Goal: Information Seeking & Learning: Learn about a topic

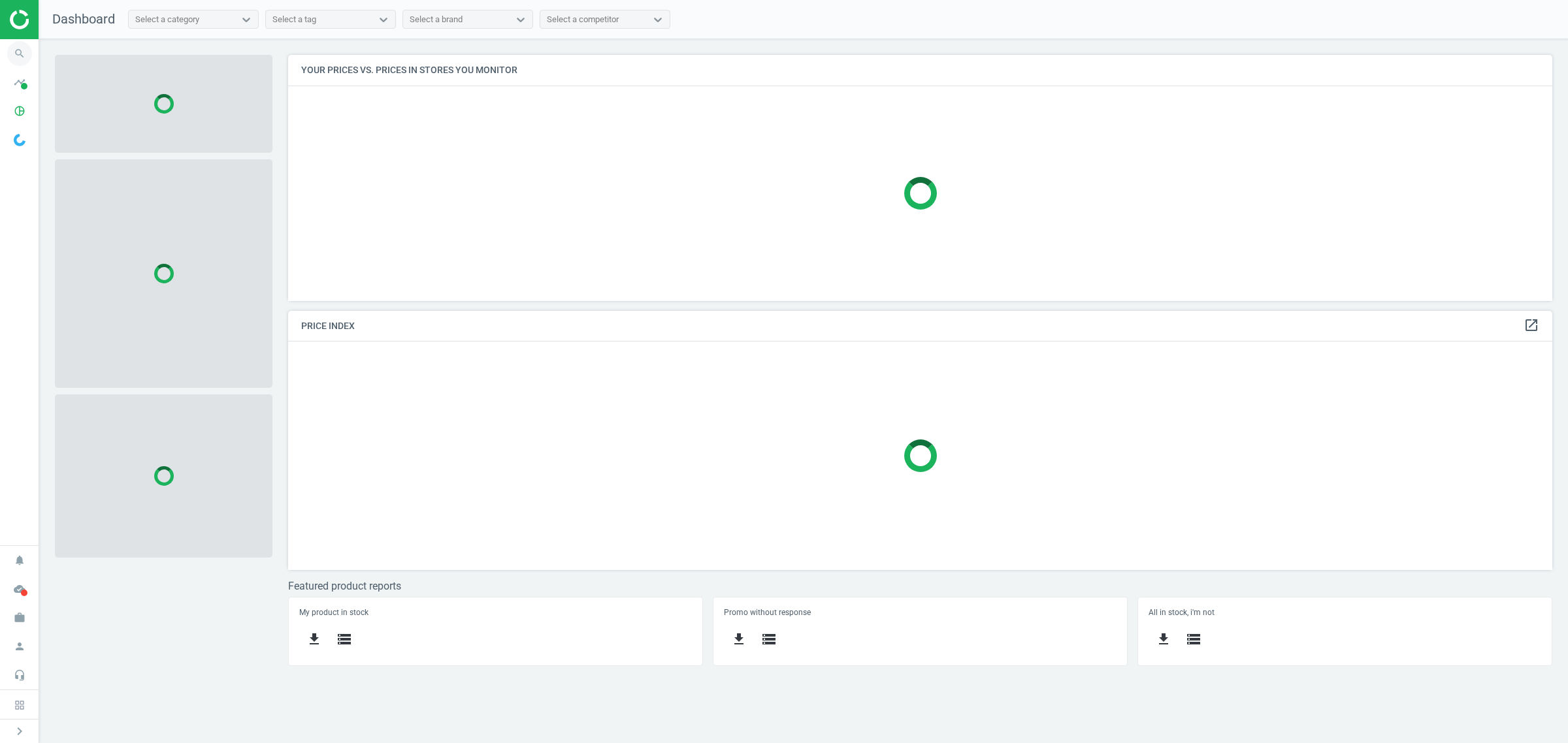
scroll to position [272, 1277]
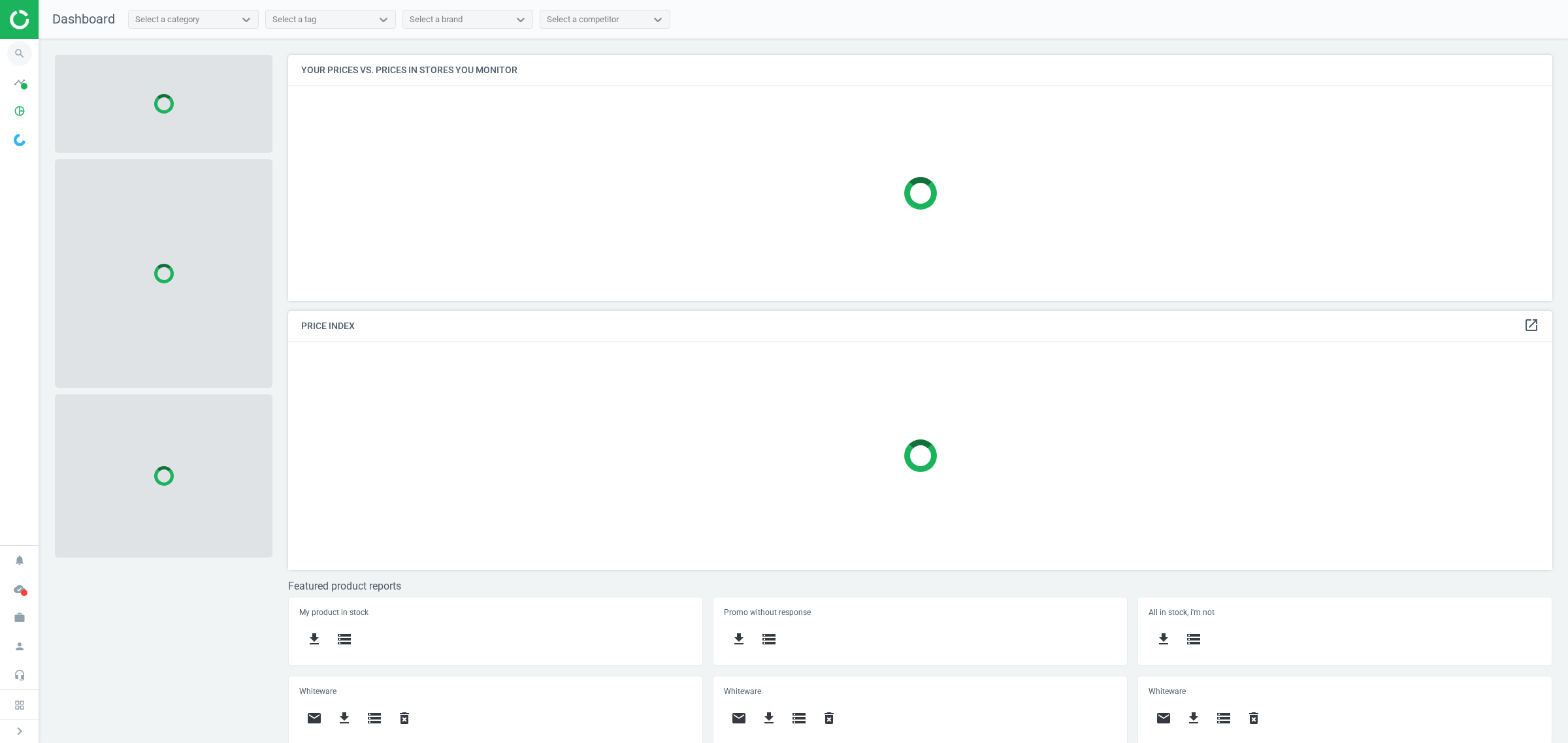
click at [5, 49] on span "search" at bounding box center [20, 54] width 40 height 29
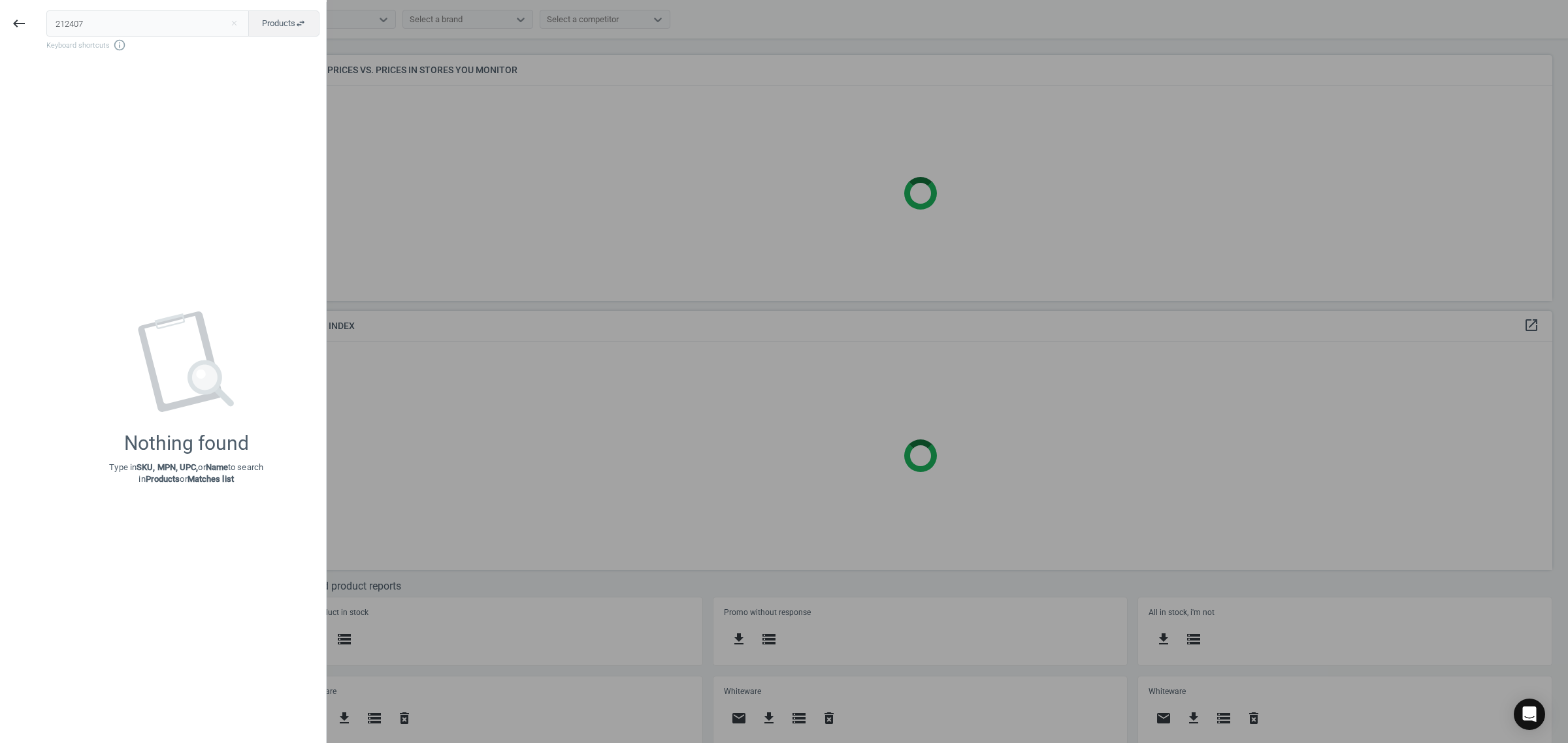
type input "212407"
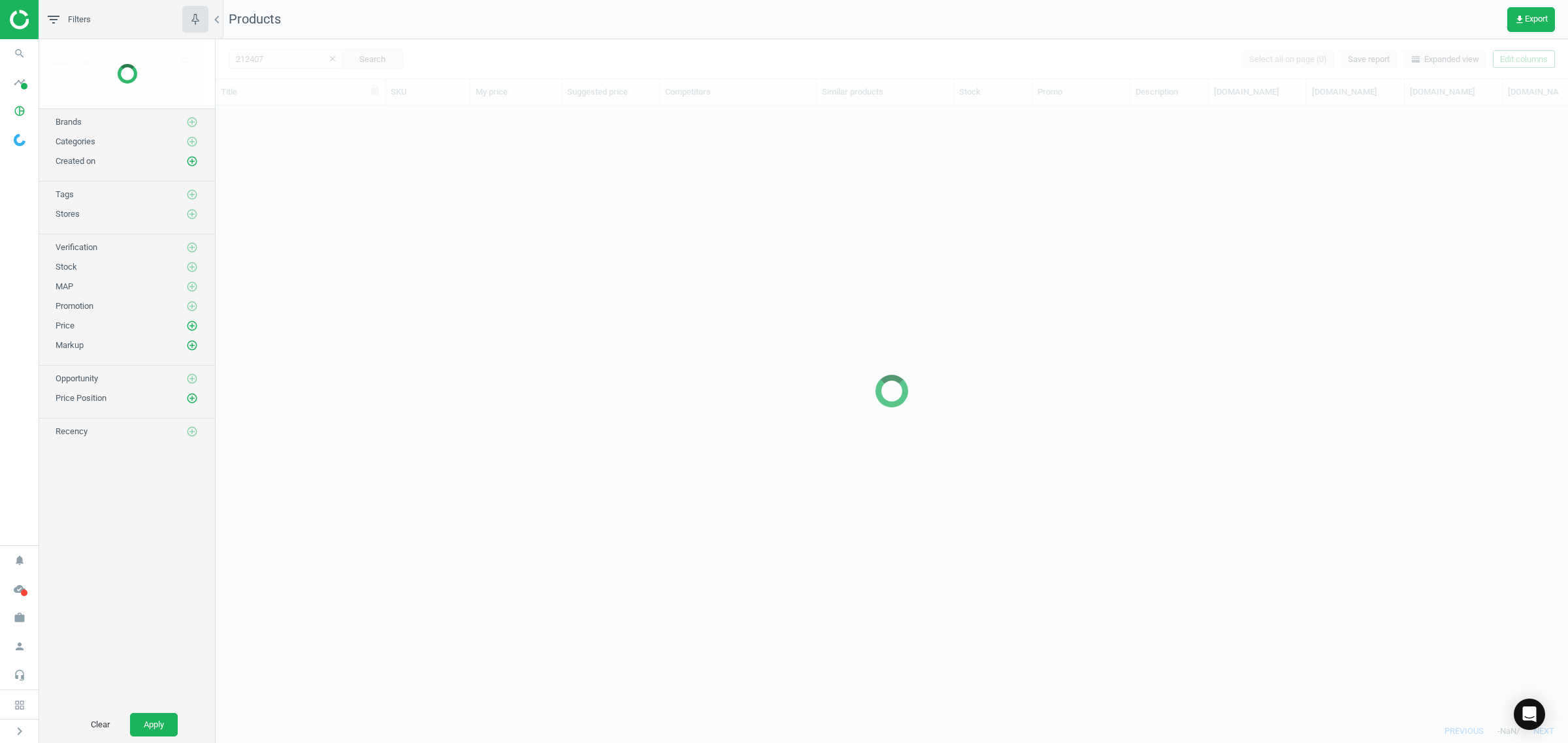
scroll to position [588, 1340]
click at [16, 54] on icon "search" at bounding box center [20, 54] width 25 height 25
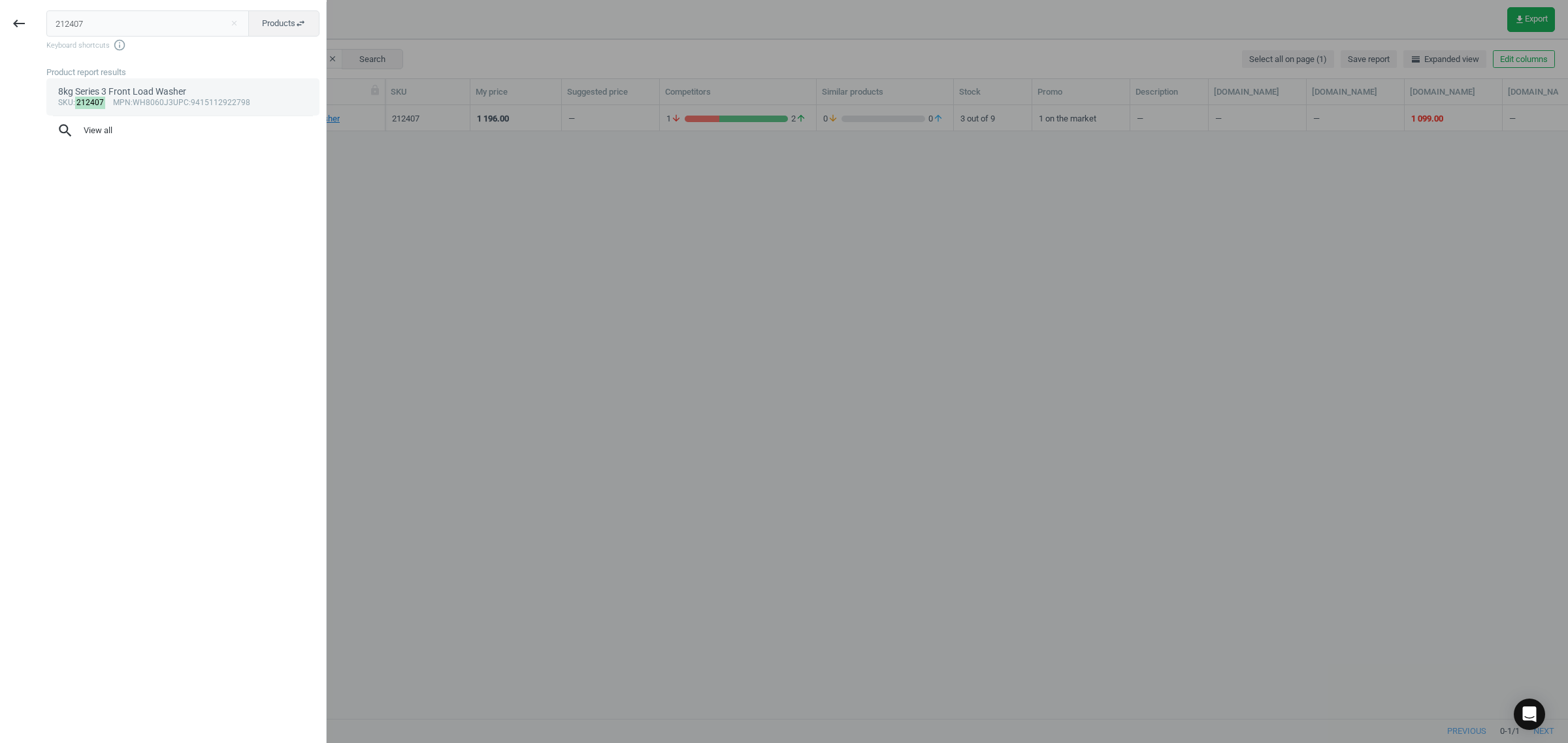
click at [118, 94] on div "8kg Series 3 Front Load Washer" at bounding box center [184, 92] width 250 height 13
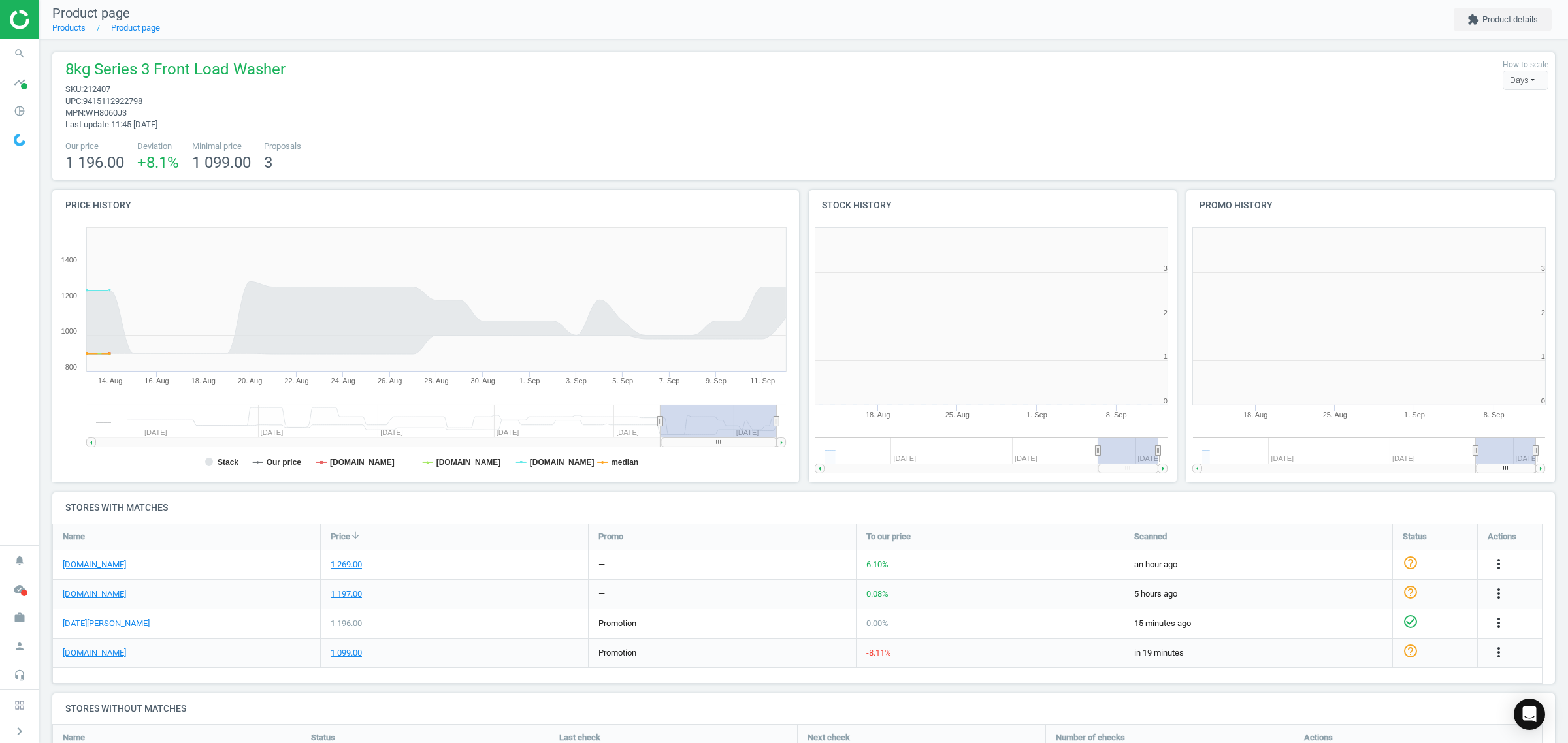
scroll to position [286, 390]
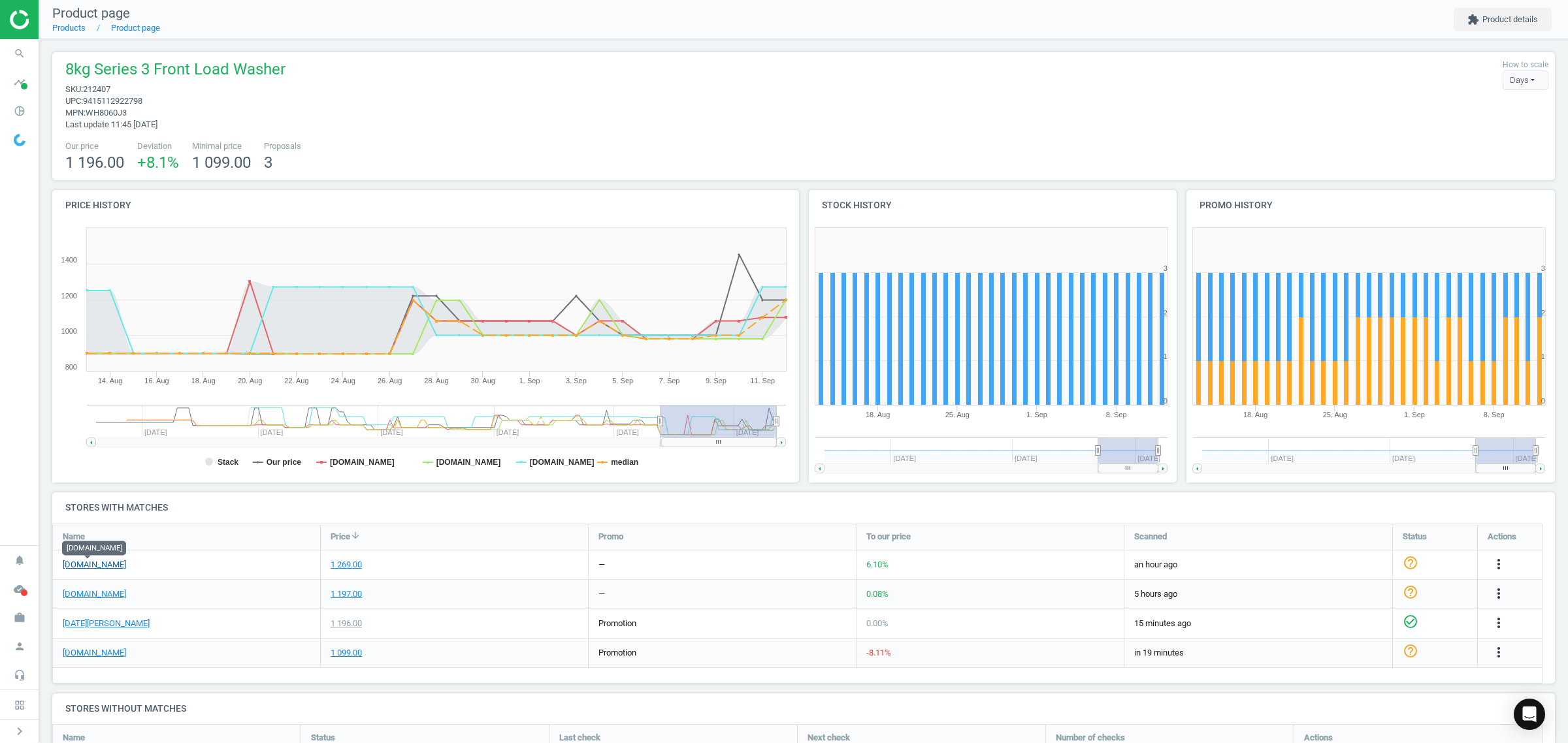
click at [96, 568] on link "[DOMAIN_NAME]" at bounding box center [94, 564] width 63 height 12
click at [22, 59] on icon "search" at bounding box center [20, 54] width 25 height 25
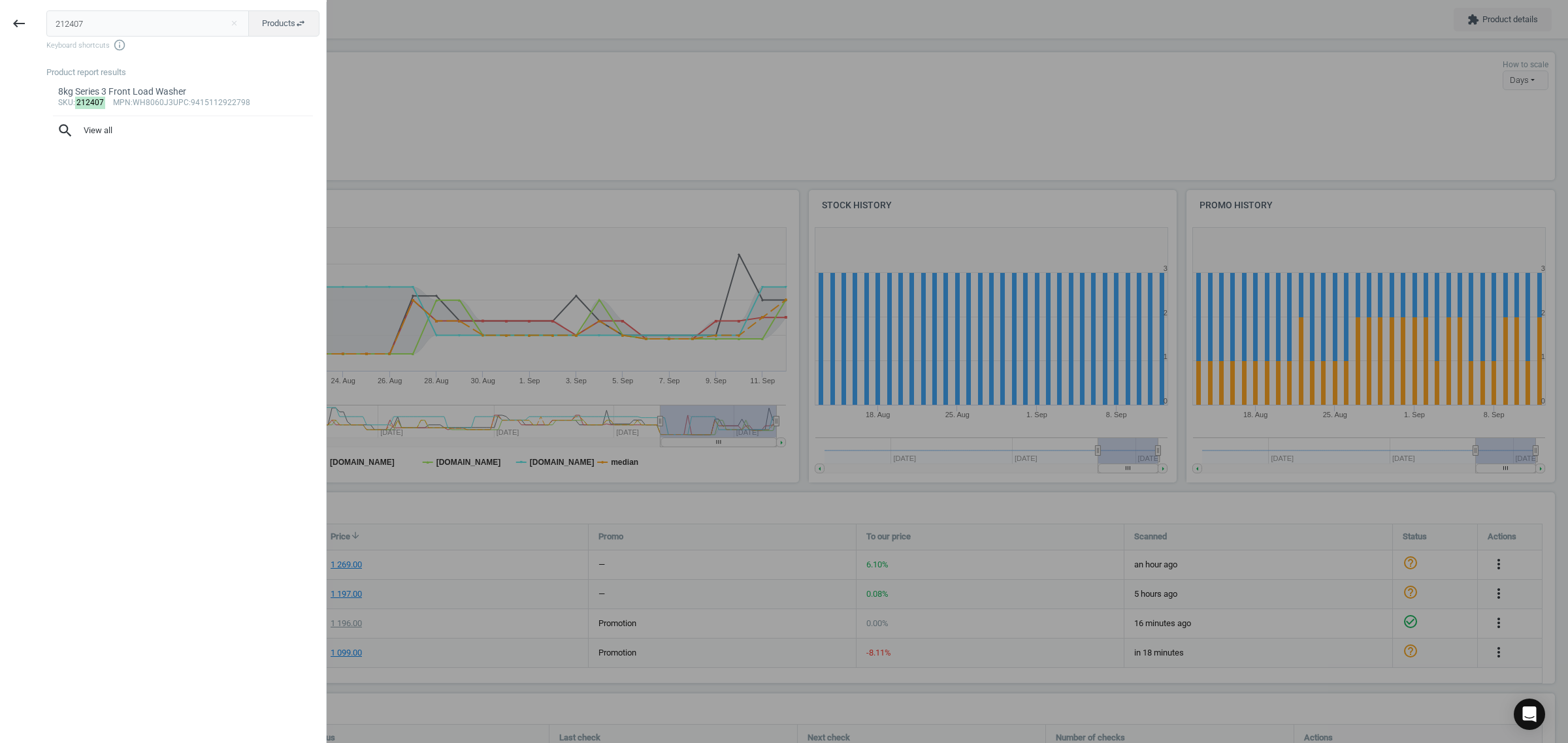
drag, startPoint x: 96, startPoint y: 22, endPoint x: 34, endPoint y: 31, distance: 62.6
click at [34, 31] on div "keyboard_backspace 212407 close Products swap_horiz Keyboard shortcuts info_out…" at bounding box center [163, 373] width 327 height 743
type input "150863"
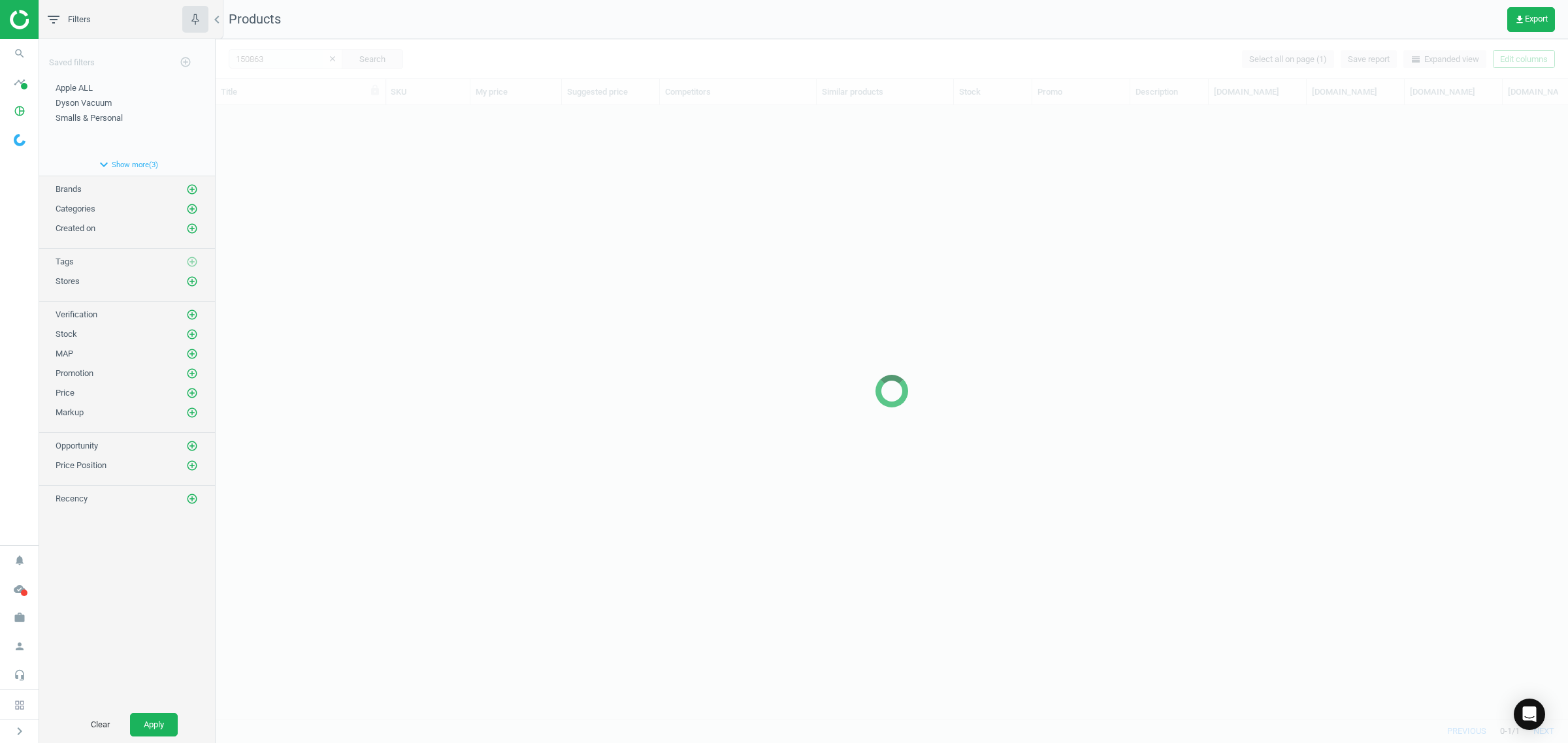
scroll to position [588, 1340]
click at [27, 58] on icon "search" at bounding box center [20, 54] width 25 height 25
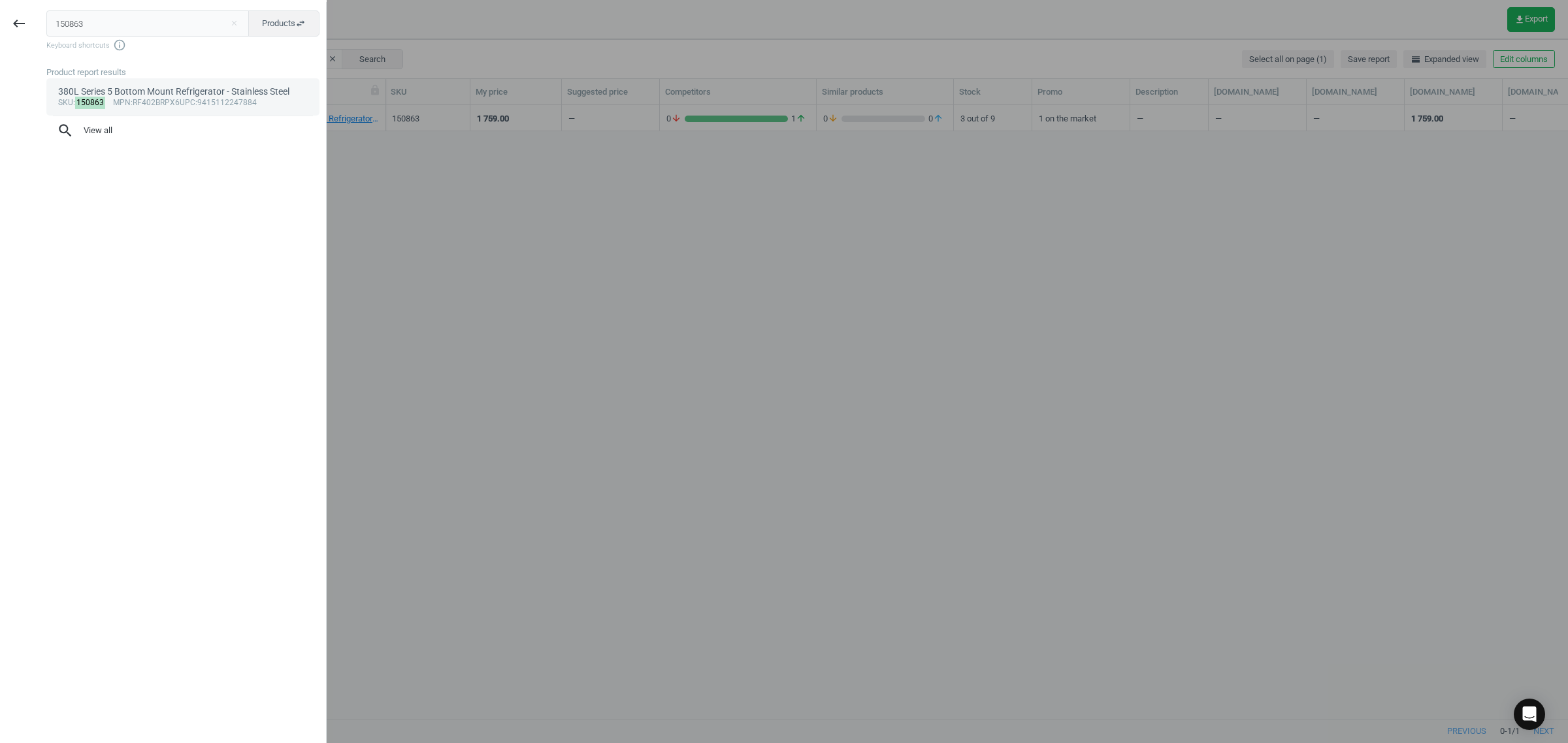
click at [170, 98] on div "sku : 150863 mpn :RF402BRPX6 upc :9415112247884" at bounding box center [184, 103] width 250 height 11
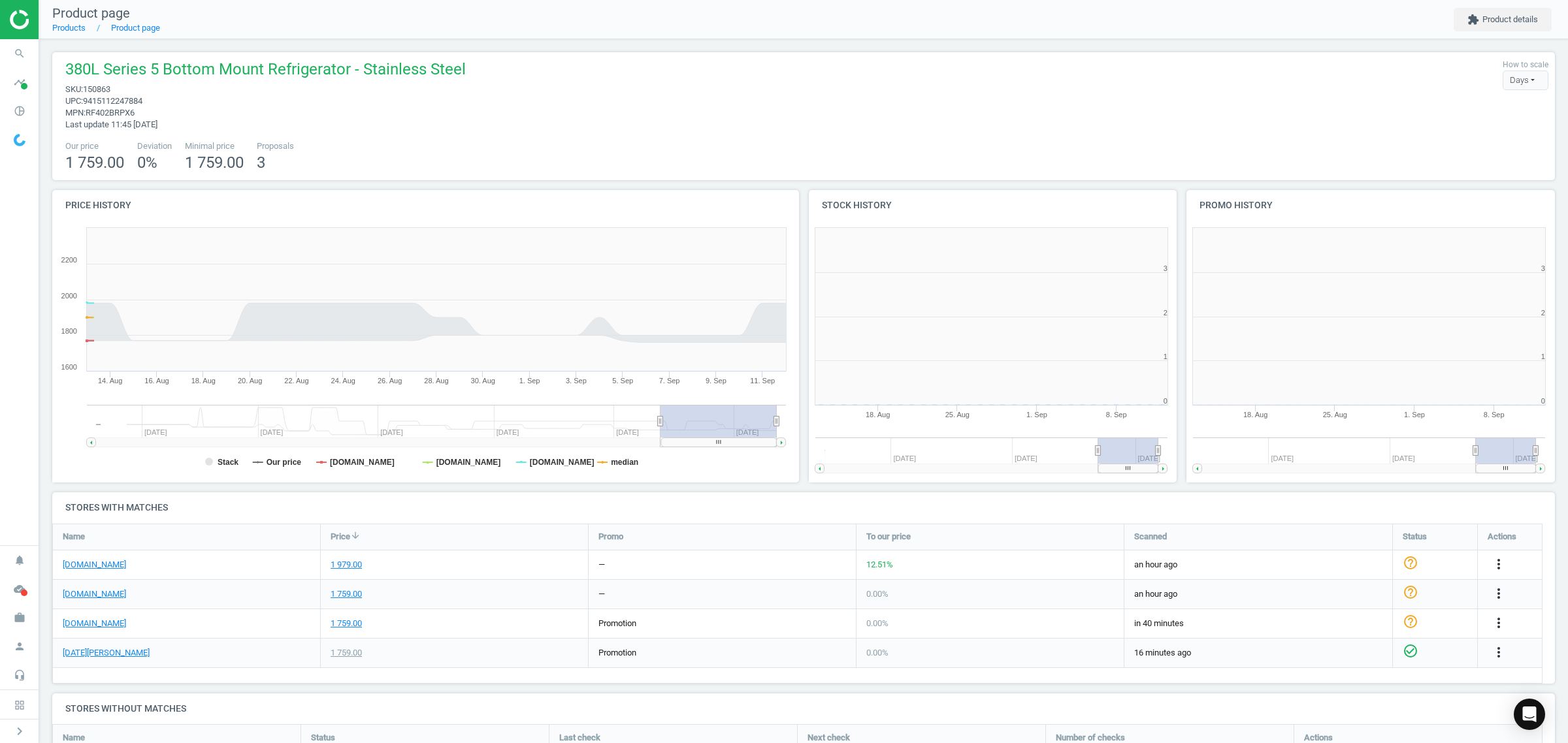
scroll to position [286, 390]
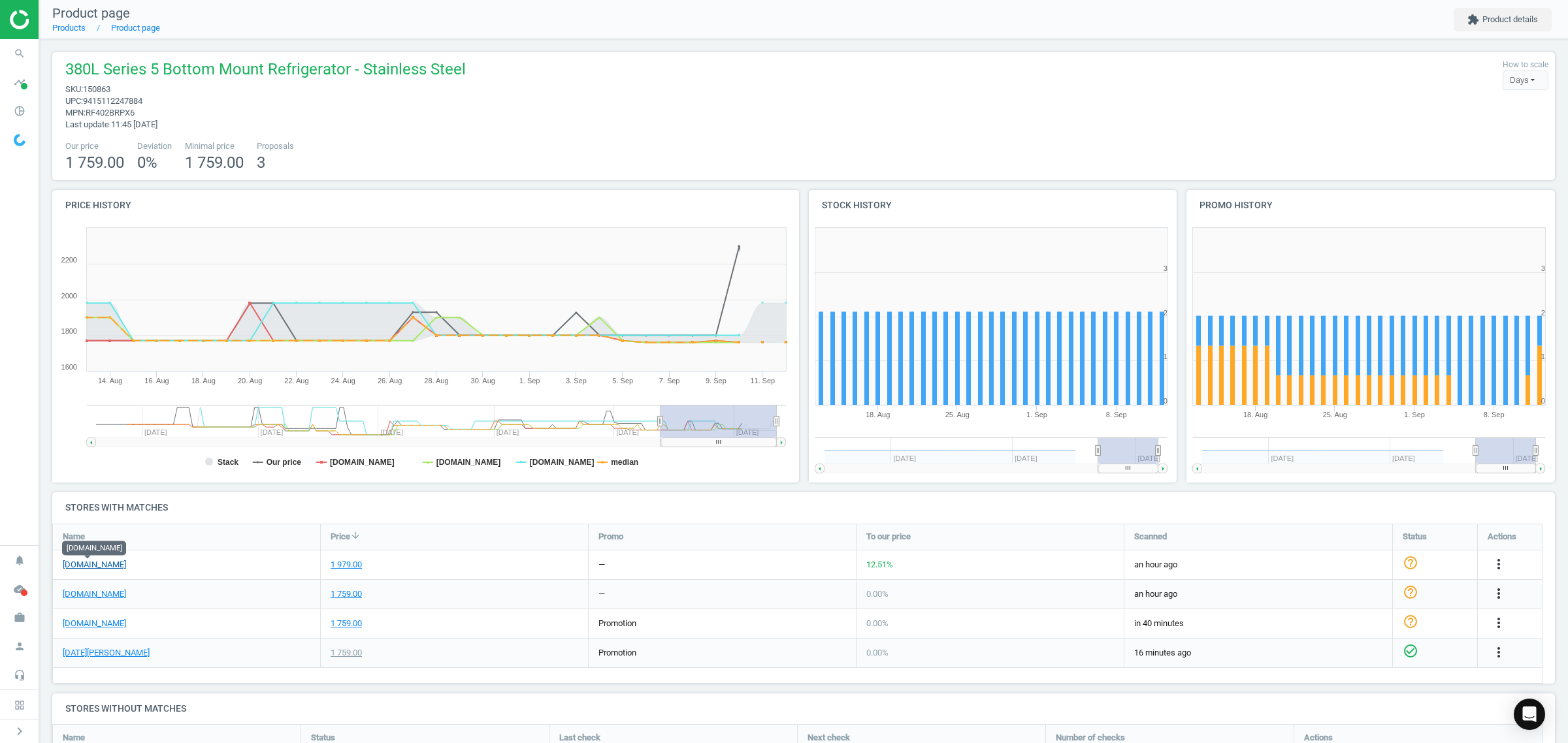
click at [96, 566] on link "[DOMAIN_NAME]" at bounding box center [94, 564] width 63 height 12
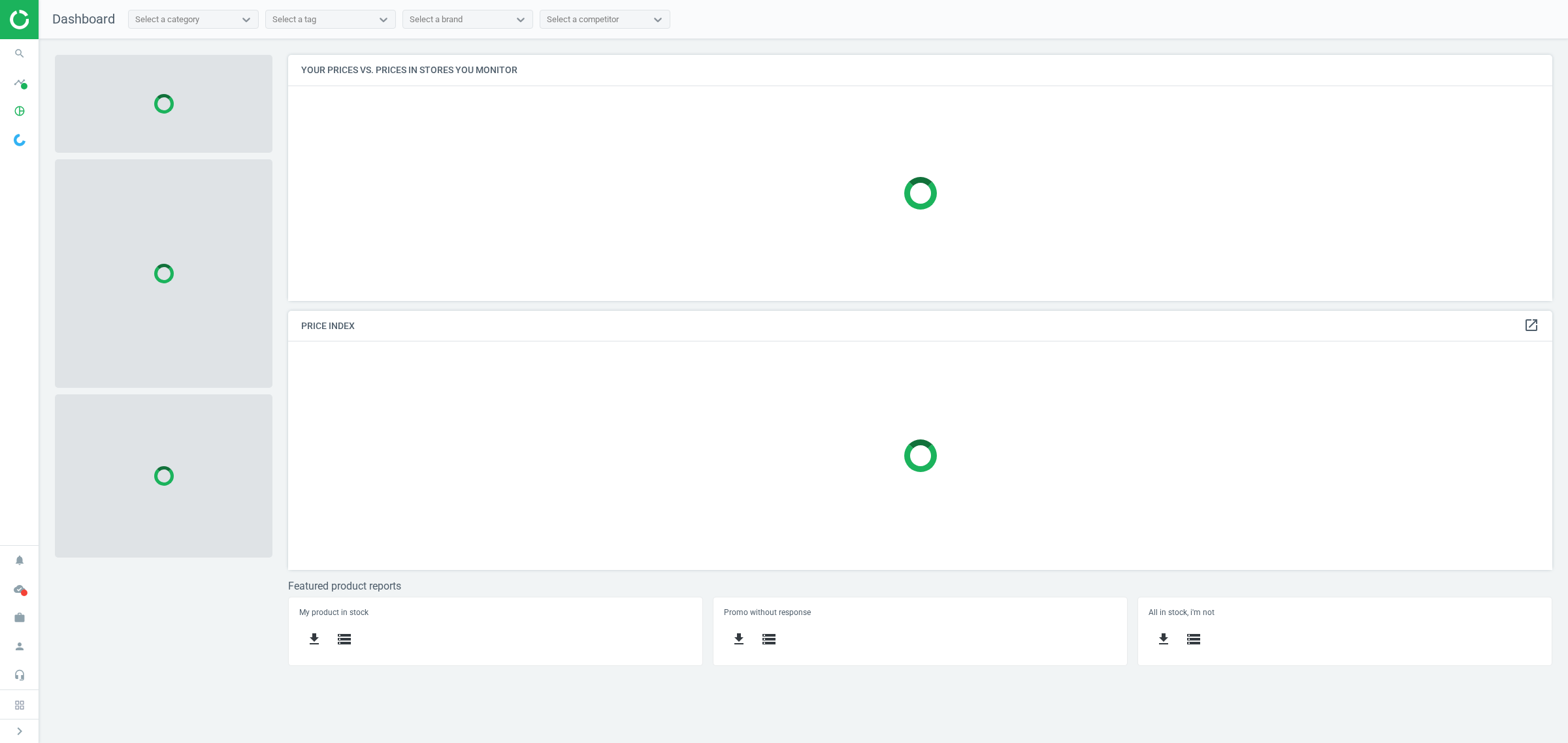
scroll to position [272, 1288]
click at [17, 59] on icon "search" at bounding box center [20, 54] width 25 height 25
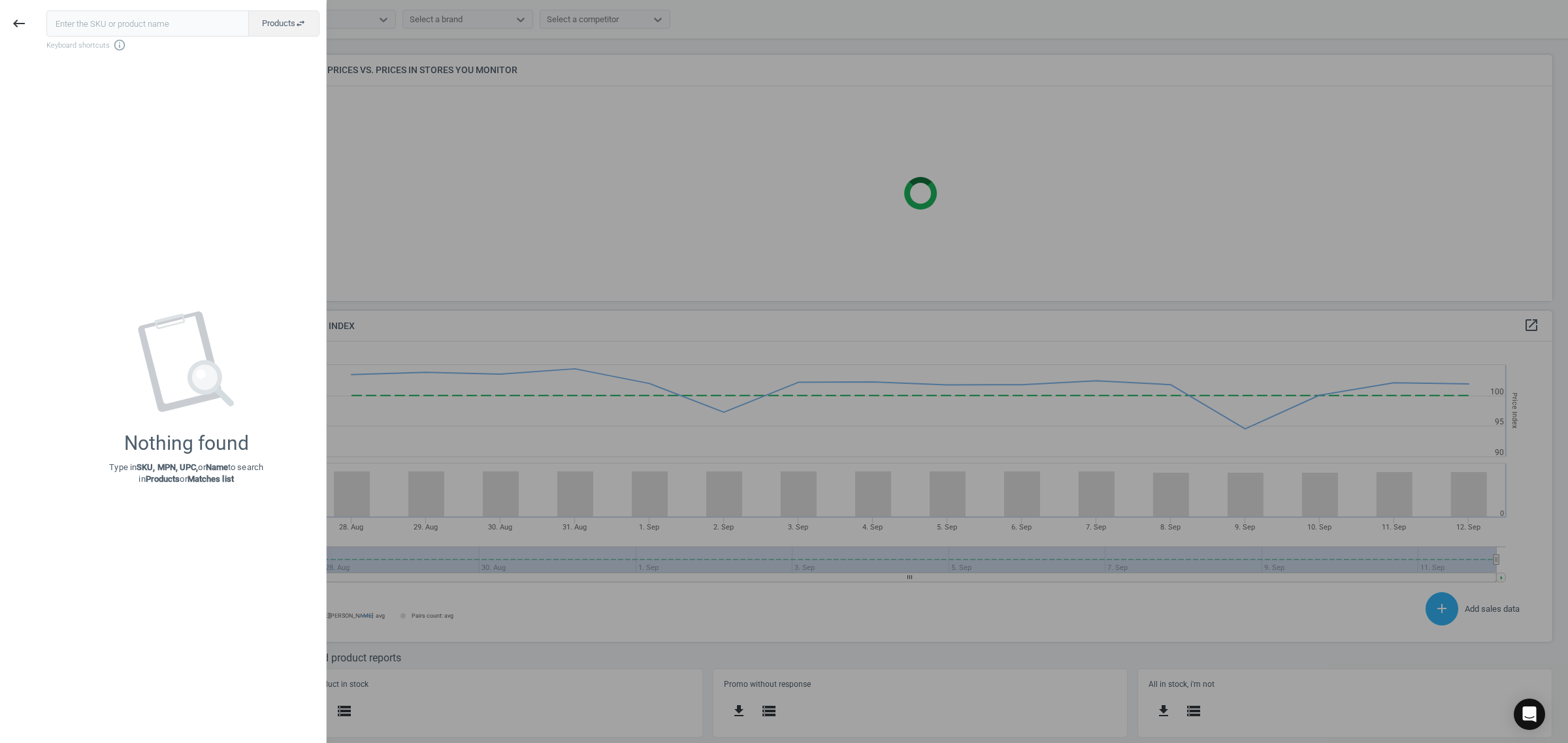
scroll to position [285, 1277]
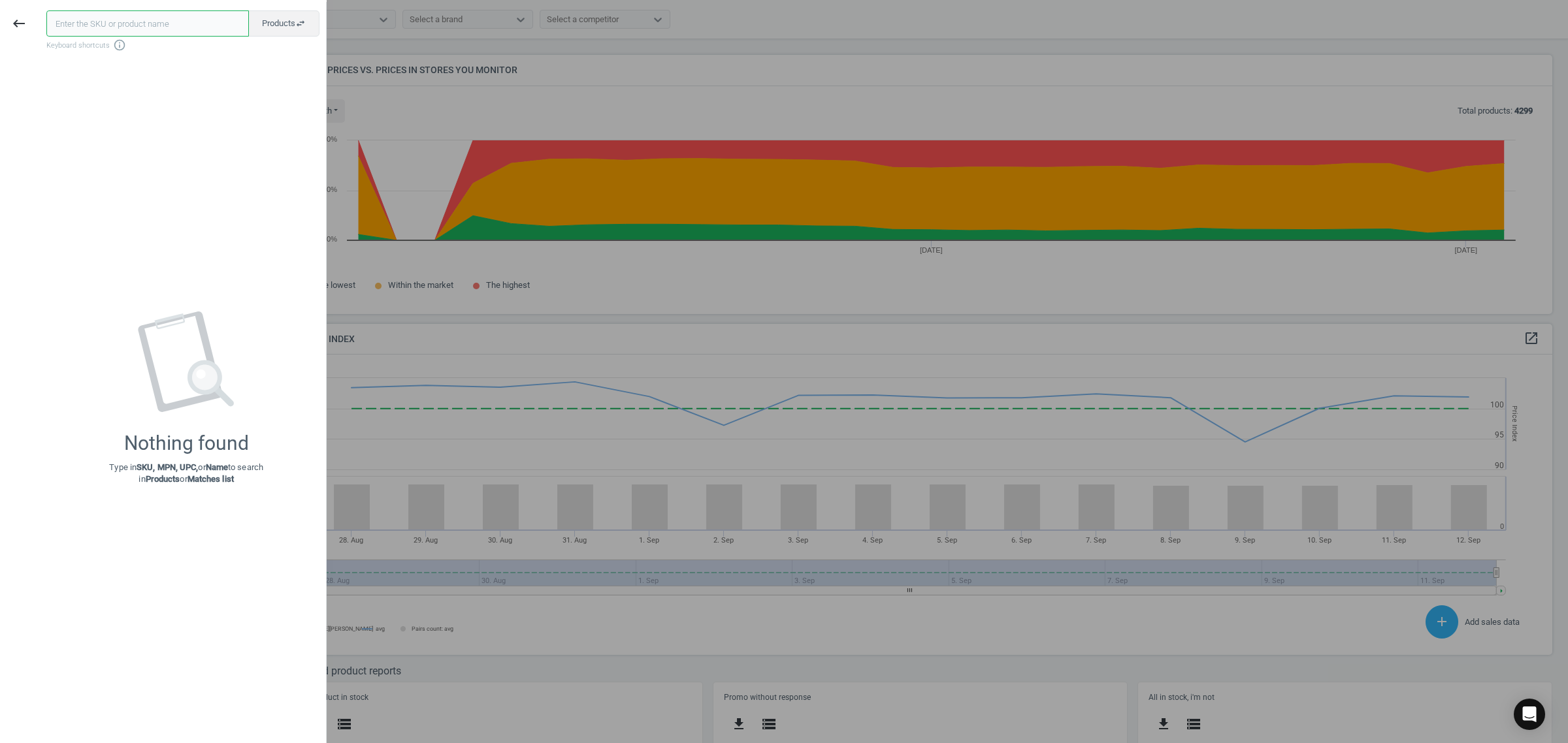
click at [176, 24] on input "text" at bounding box center [148, 23] width 202 height 26
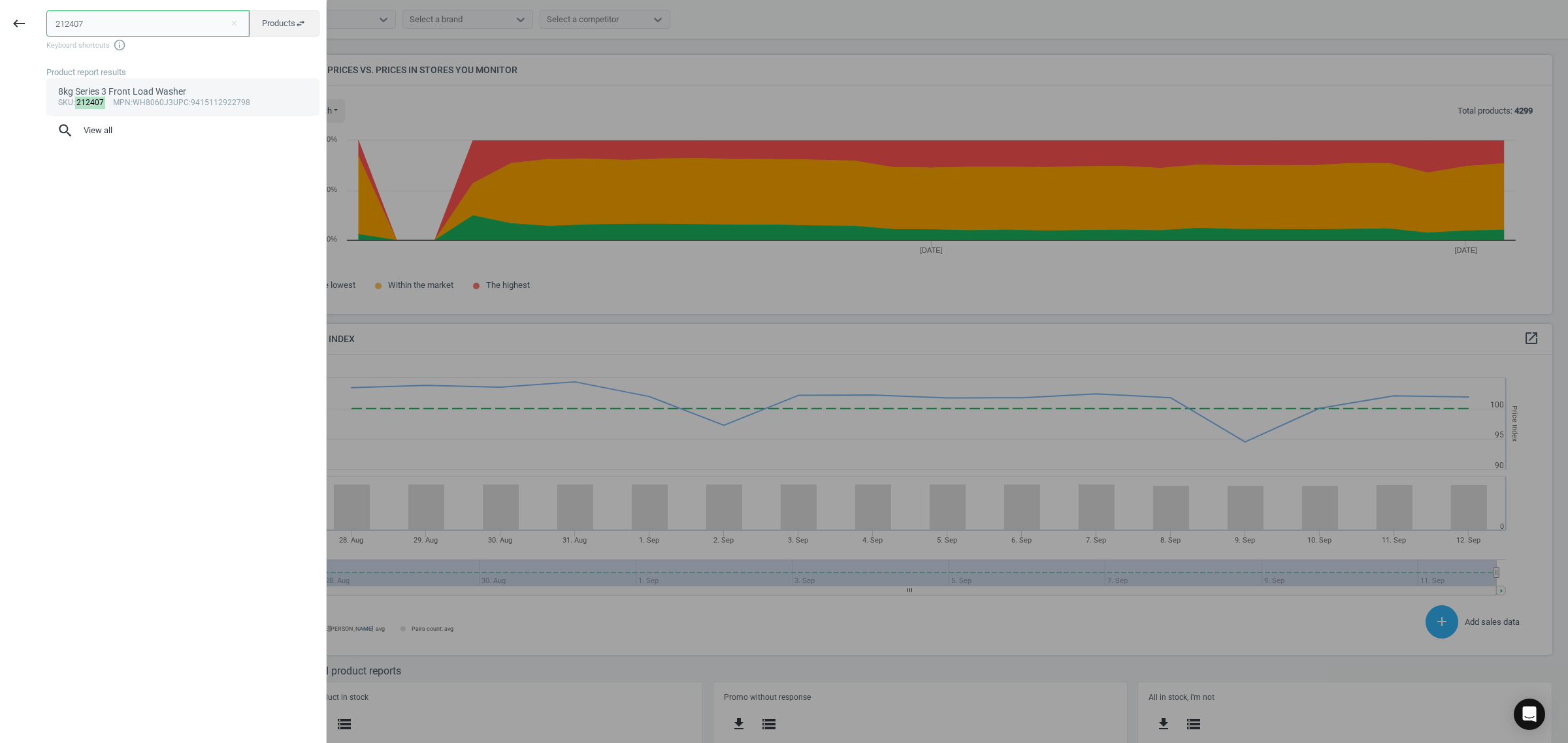
type input "212407"
click at [104, 89] on div "8kg Series 3 Front Load Washer" at bounding box center [184, 92] width 250 height 13
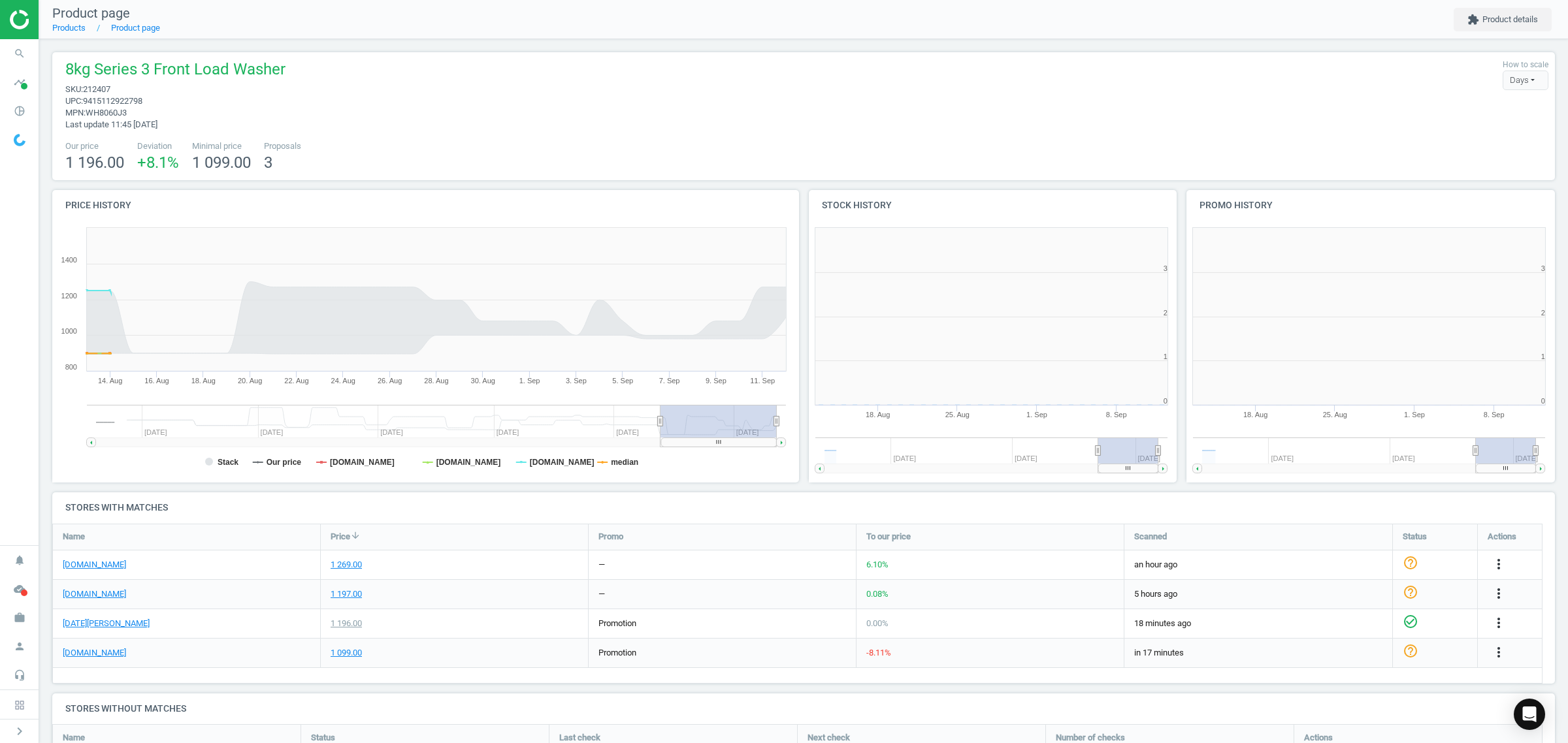
scroll to position [286, 390]
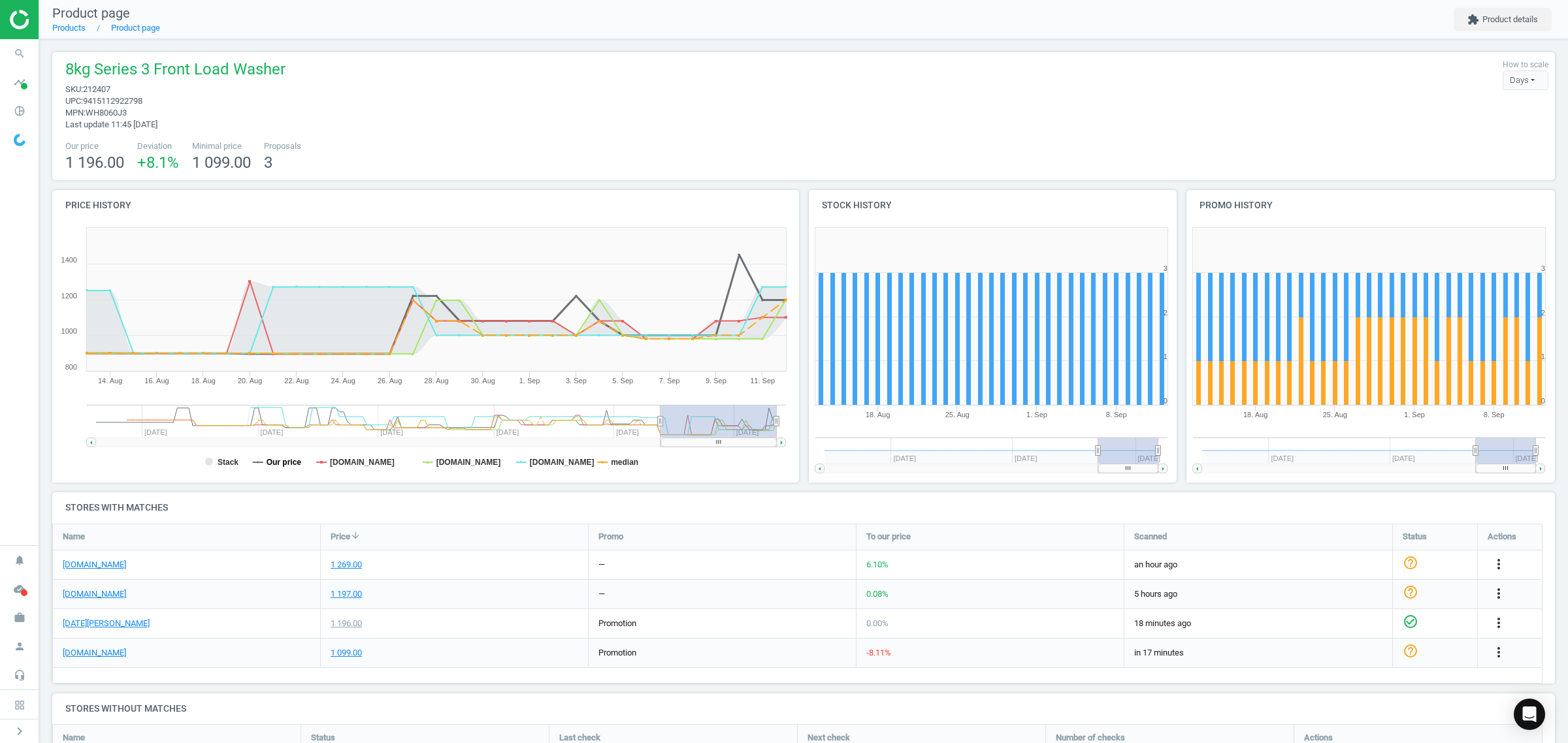
click at [290, 463] on tspan "Our price" at bounding box center [283, 462] width 35 height 9
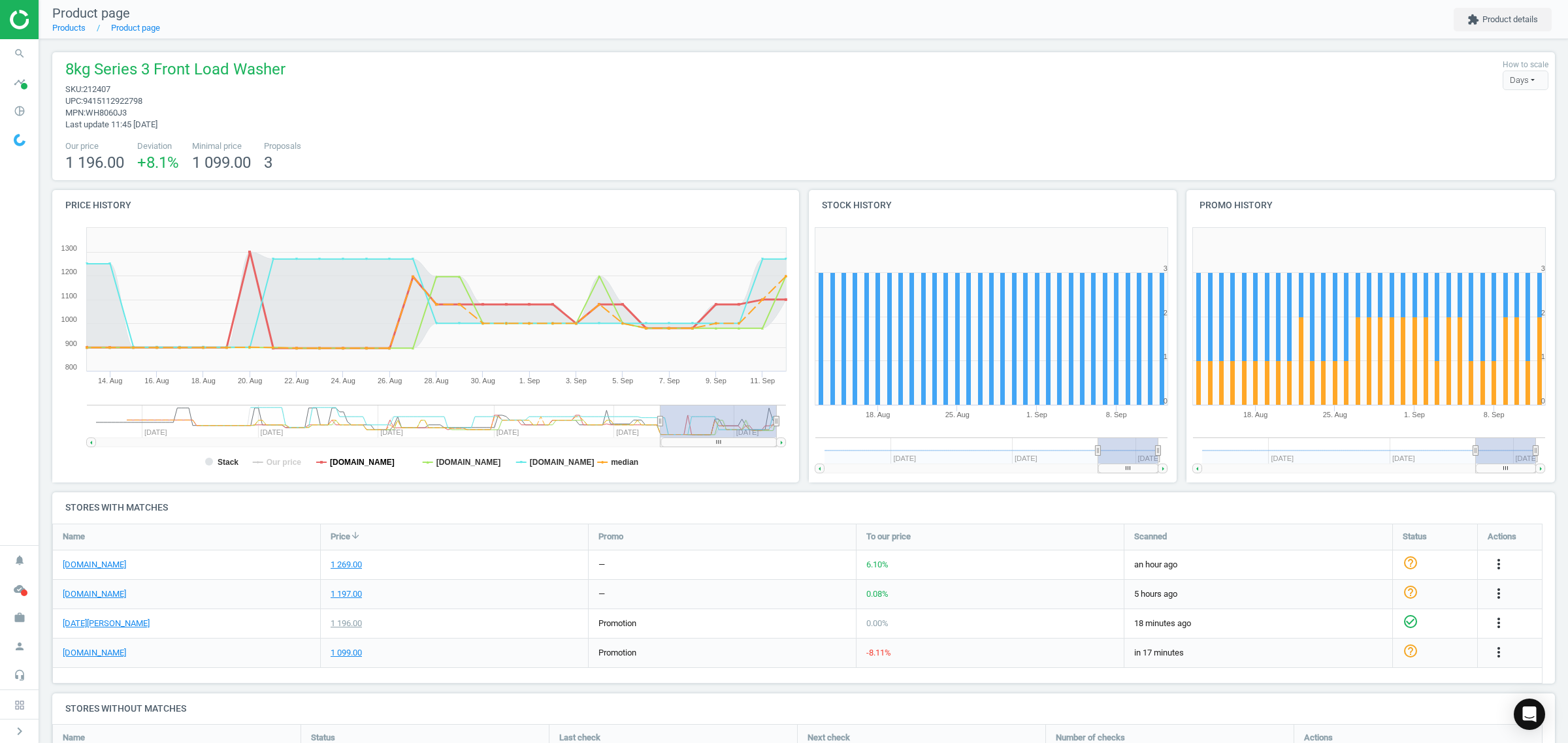
drag, startPoint x: 380, startPoint y: 468, endPoint x: 418, endPoint y: 467, distance: 38.0
click at [380, 467] on tspan "[DOMAIN_NAME]" at bounding box center [363, 462] width 65 height 9
click at [458, 465] on tspan "[DOMAIN_NAME]" at bounding box center [469, 462] width 65 height 9
click at [615, 463] on tspan "median" at bounding box center [624, 462] width 27 height 9
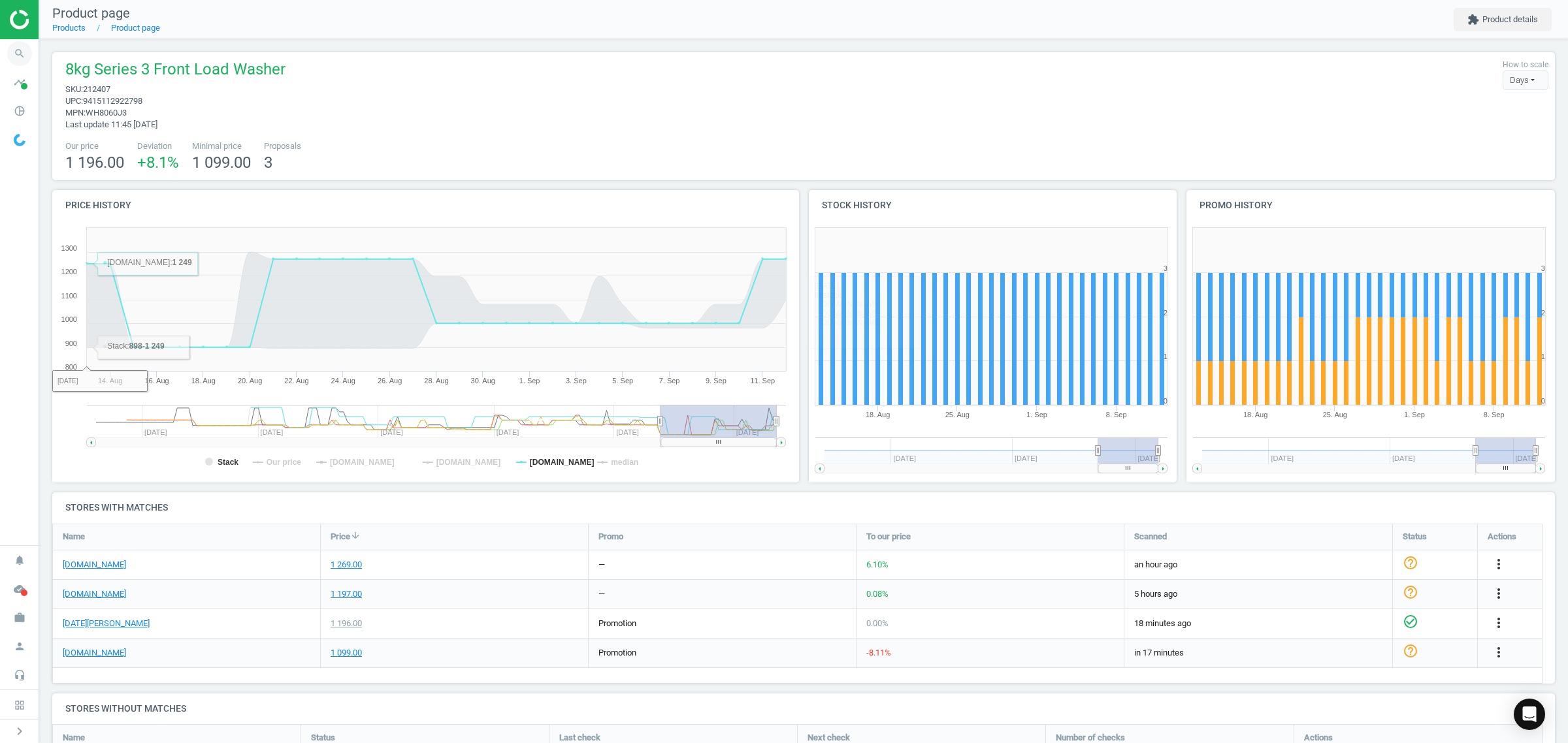
click at [21, 49] on icon "search" at bounding box center [20, 54] width 25 height 25
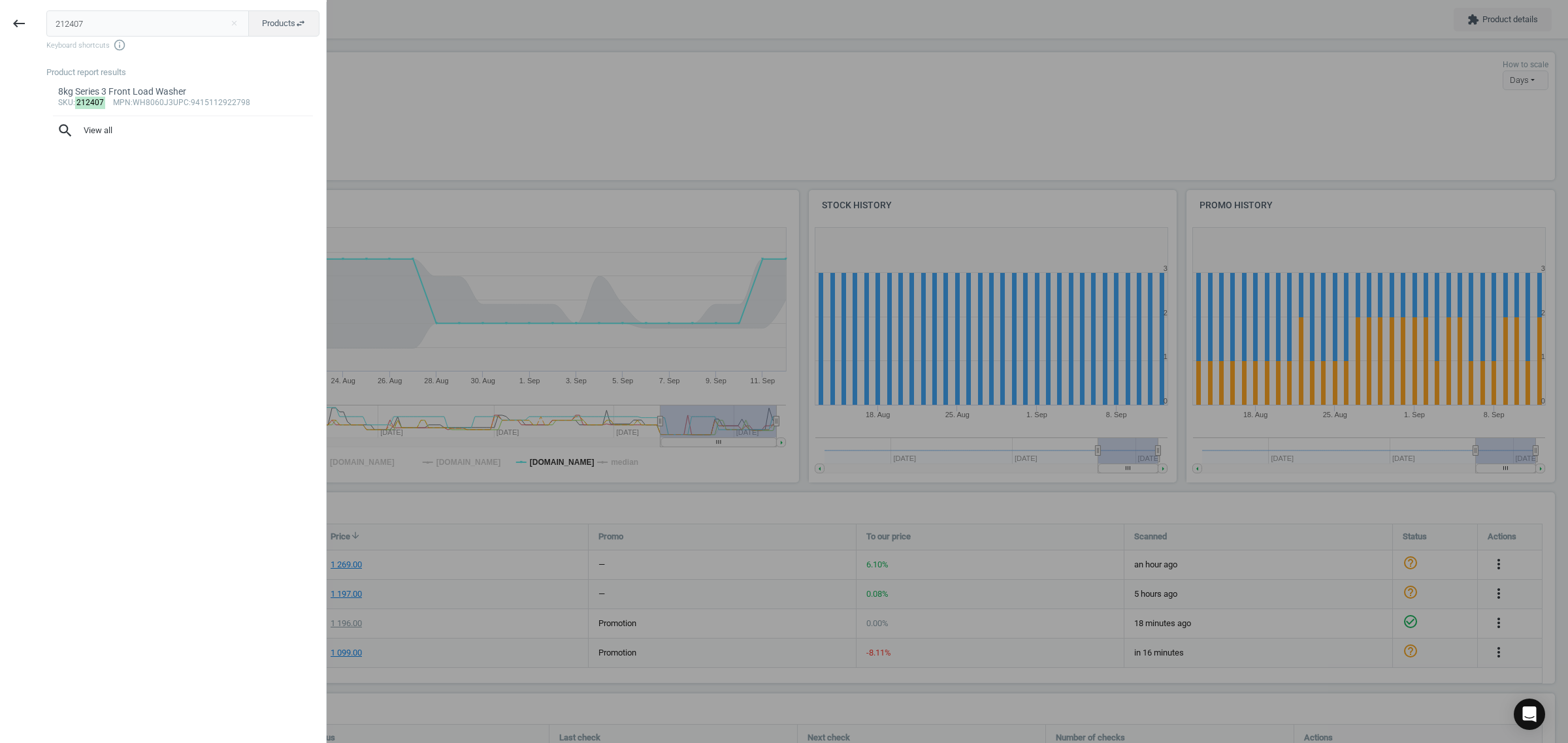
drag, startPoint x: 128, startPoint y: 30, endPoint x: 0, endPoint y: 34, distance: 128.1
click at [0, 34] on div "keyboard_backspace 212407 close Products swap_horiz Keyboard shortcuts info_out…" at bounding box center [163, 373] width 327 height 743
type input "150863"
click at [164, 94] on div "380L Series 5 Bottom Mount Refrigerator - Stainless Steel" at bounding box center [184, 92] width 250 height 13
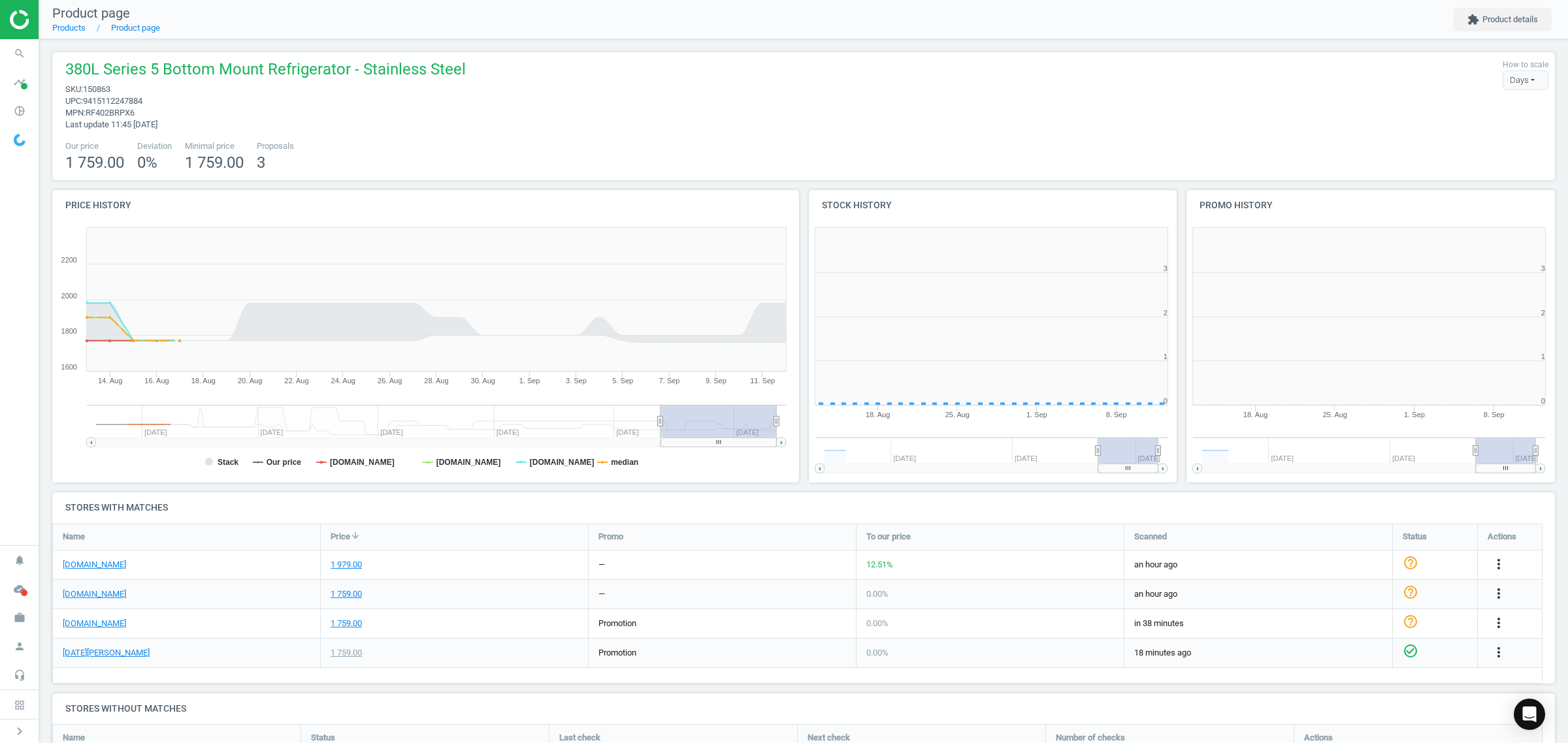
scroll to position [286, 390]
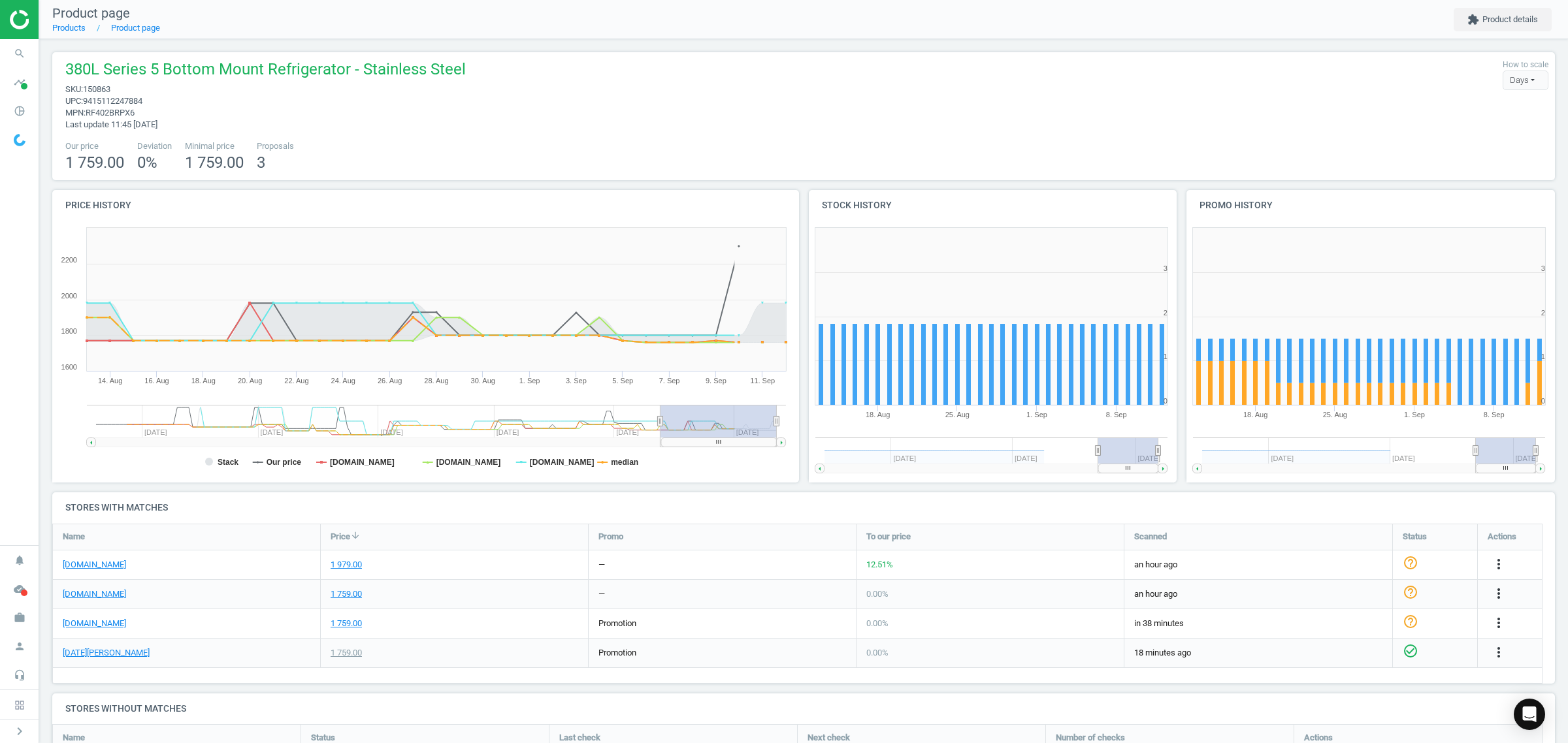
click at [285, 458] on tspan "Our price" at bounding box center [283, 462] width 35 height 9
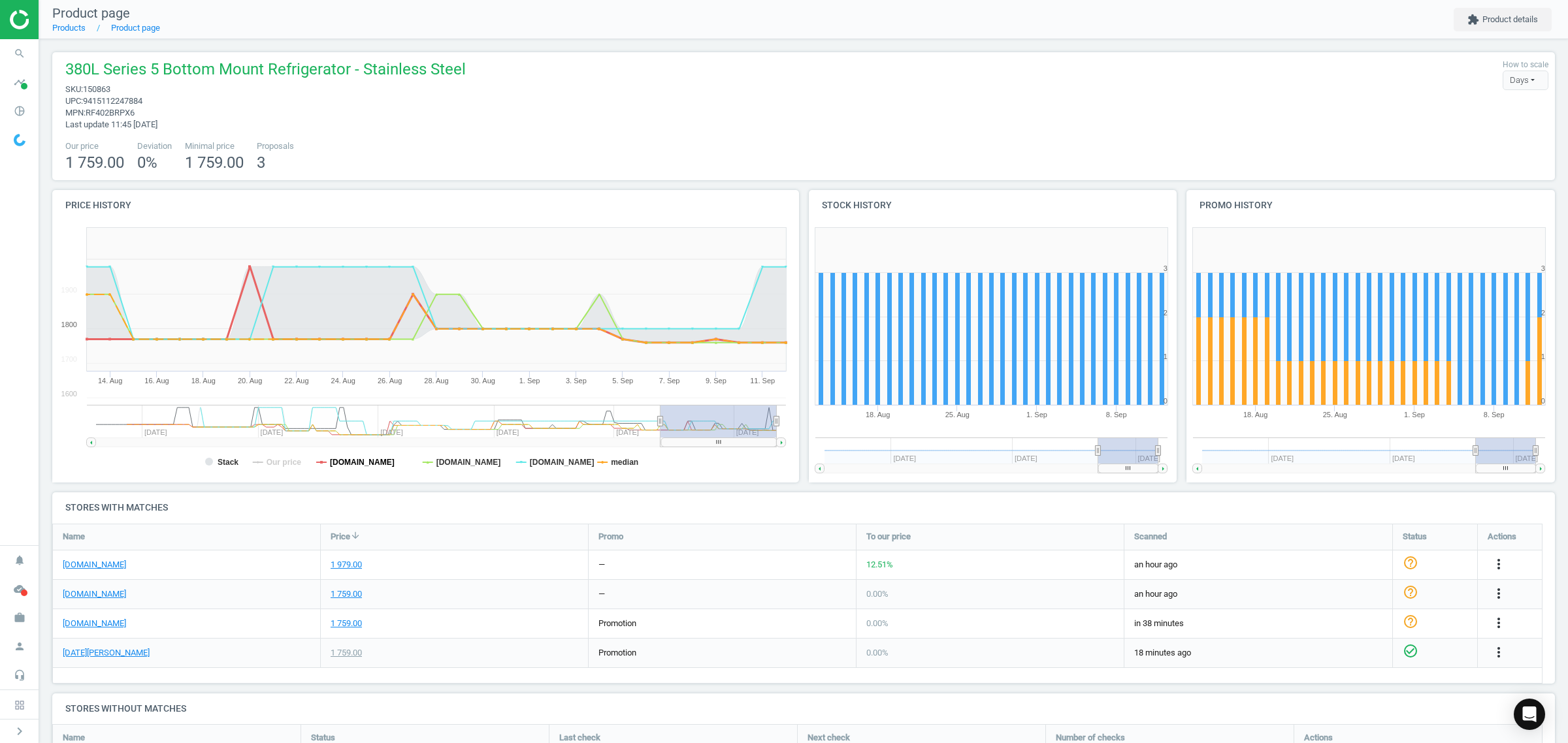
click at [366, 463] on tspan "[DOMAIN_NAME]" at bounding box center [363, 462] width 65 height 9
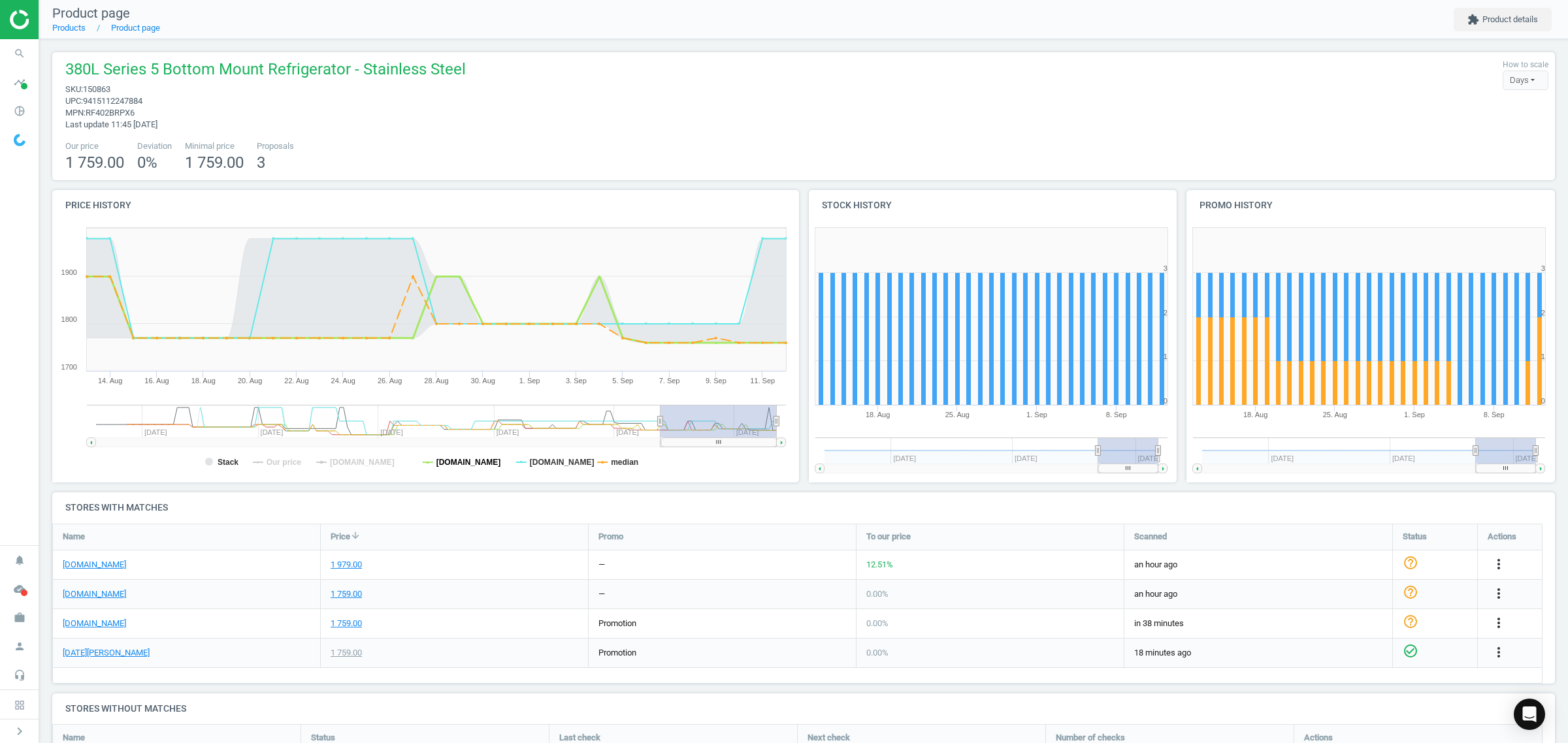
click at [472, 461] on tspan "[DOMAIN_NAME]" at bounding box center [469, 462] width 65 height 9
click at [609, 466] on rect at bounding box center [422, 352] width 740 height 261
click at [614, 465] on tspan "median" at bounding box center [624, 462] width 27 height 9
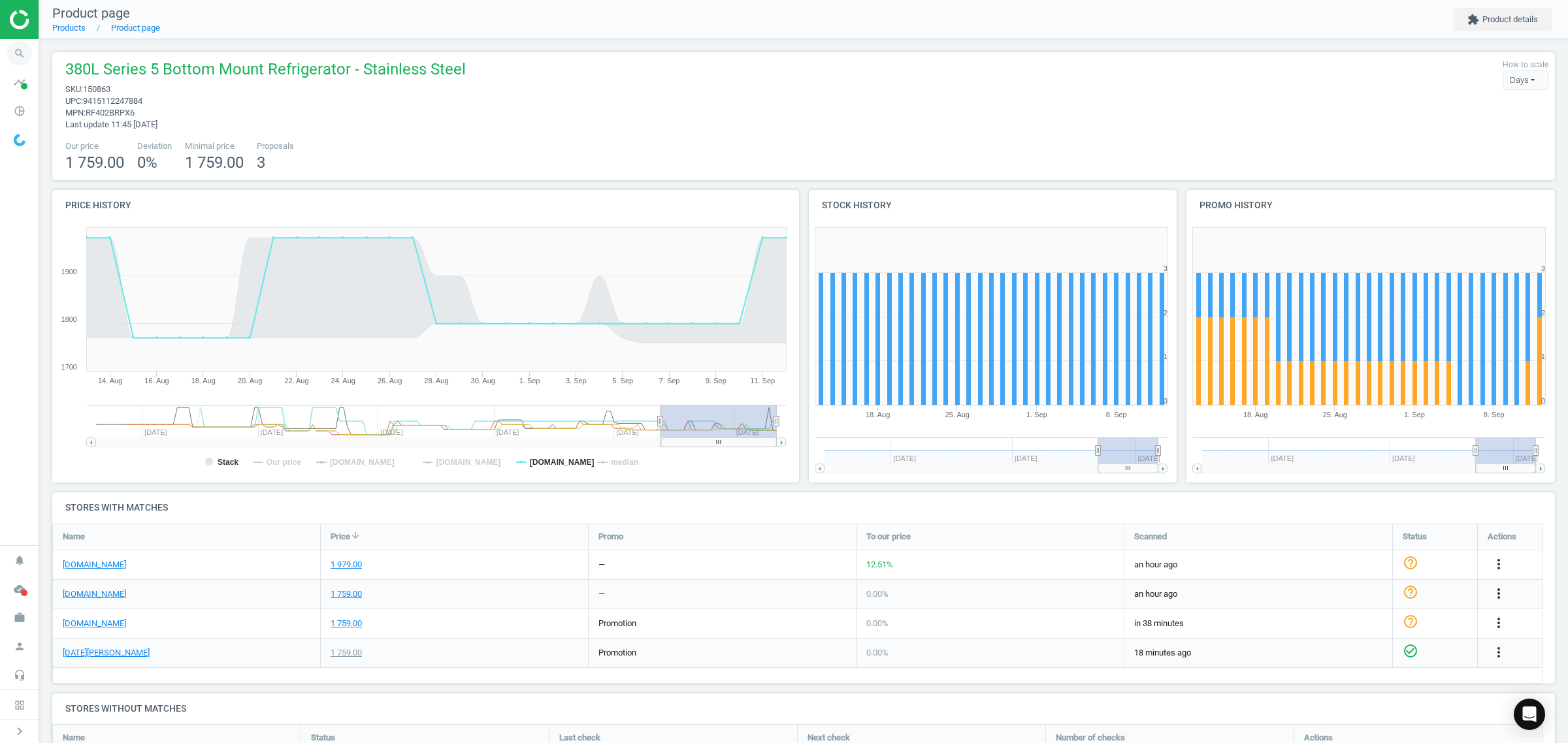
click at [26, 49] on icon "search" at bounding box center [20, 54] width 25 height 25
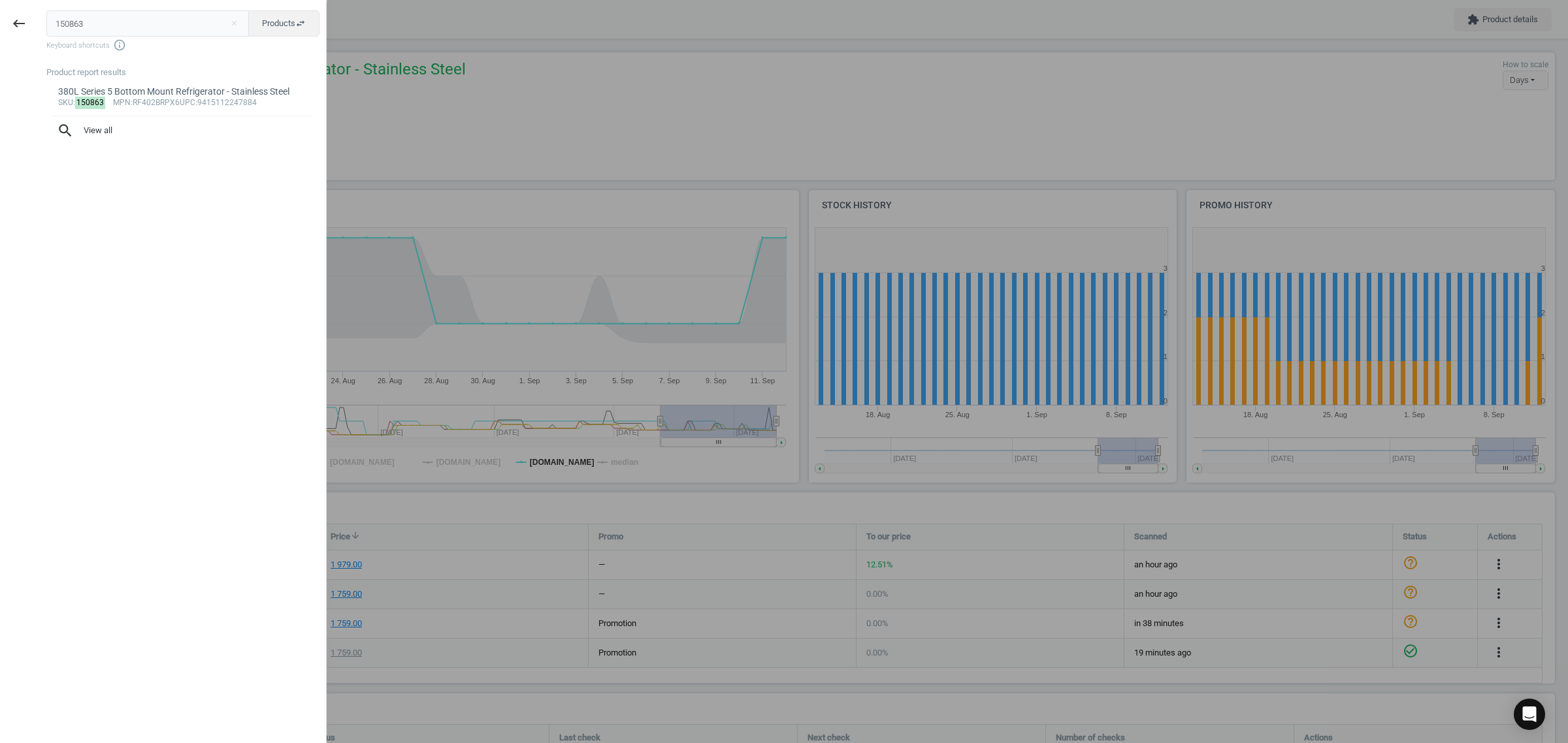
click at [67, 15] on input "150863" at bounding box center [148, 23] width 203 height 26
click at [67, 14] on input "150863" at bounding box center [148, 23] width 203 height 26
